Goal: Transaction & Acquisition: Book appointment/travel/reservation

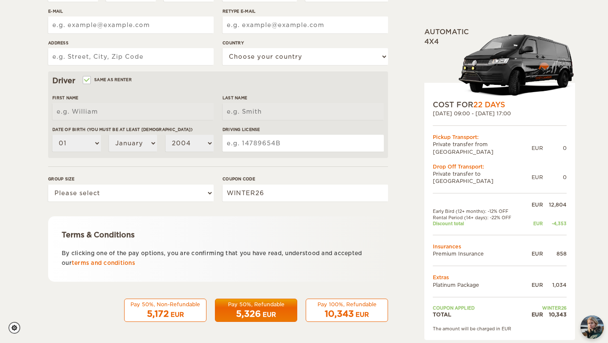
scroll to position [205, 0]
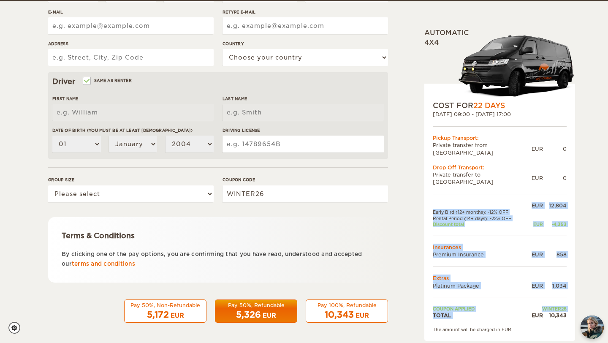
drag, startPoint x: 531, startPoint y: 301, endPoint x: 573, endPoint y: 304, distance: 42.3
click at [573, 304] on div "COST FOR 22 Days [DATE] 09:00 - [DATE] 17:00 Pickup Transport: Private transfer…" at bounding box center [499, 213] width 151 height 258
click at [575, 79] on div "Expand Collapse Total 10,343 EUR Automatic 4x4 COST FOR 22 Days [DATE] 09:00 - …" at bounding box center [304, 69] width 608 height 549
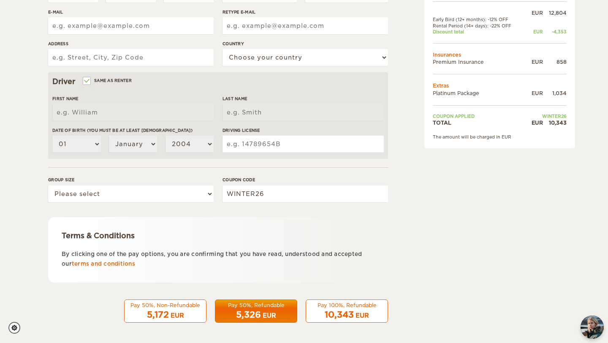
scroll to position [0, 0]
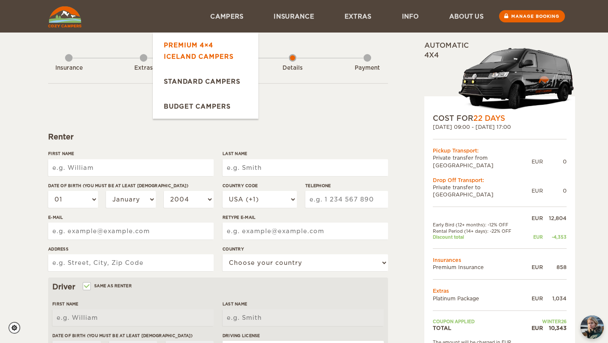
click at [206, 49] on link "Premium 4×4 Iceland Campers" at bounding box center [206, 51] width 106 height 36
